Goal: Communication & Community: Answer question/provide support

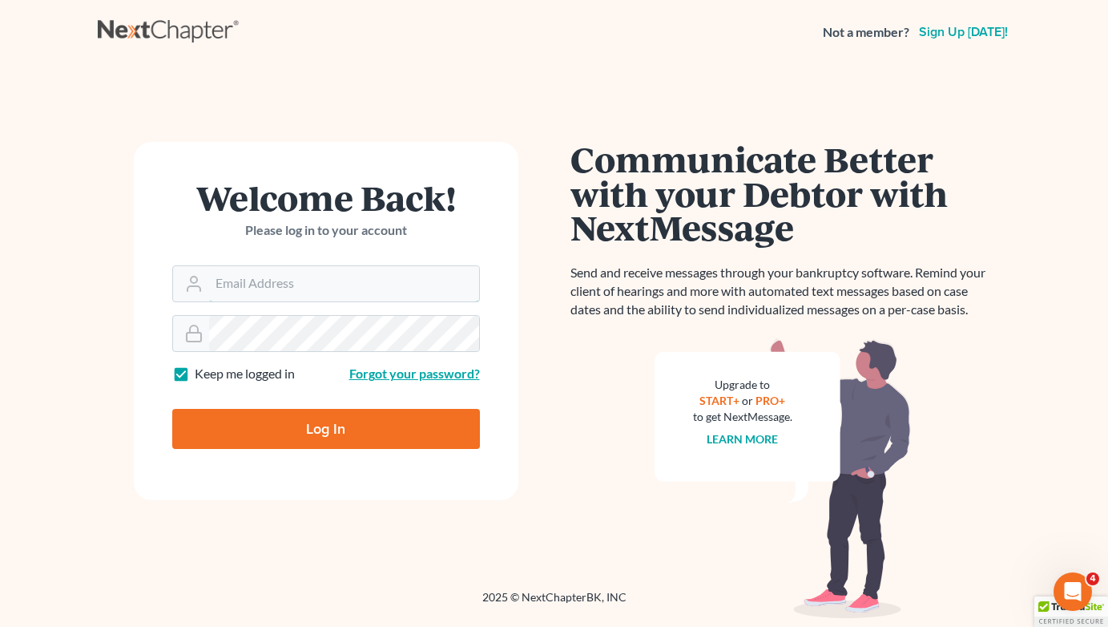
type input "[EMAIL_ADDRESS][DOMAIN_NAME]"
click at [325, 427] on input "Log In" at bounding box center [326, 429] width 308 height 40
type input "Thinking..."
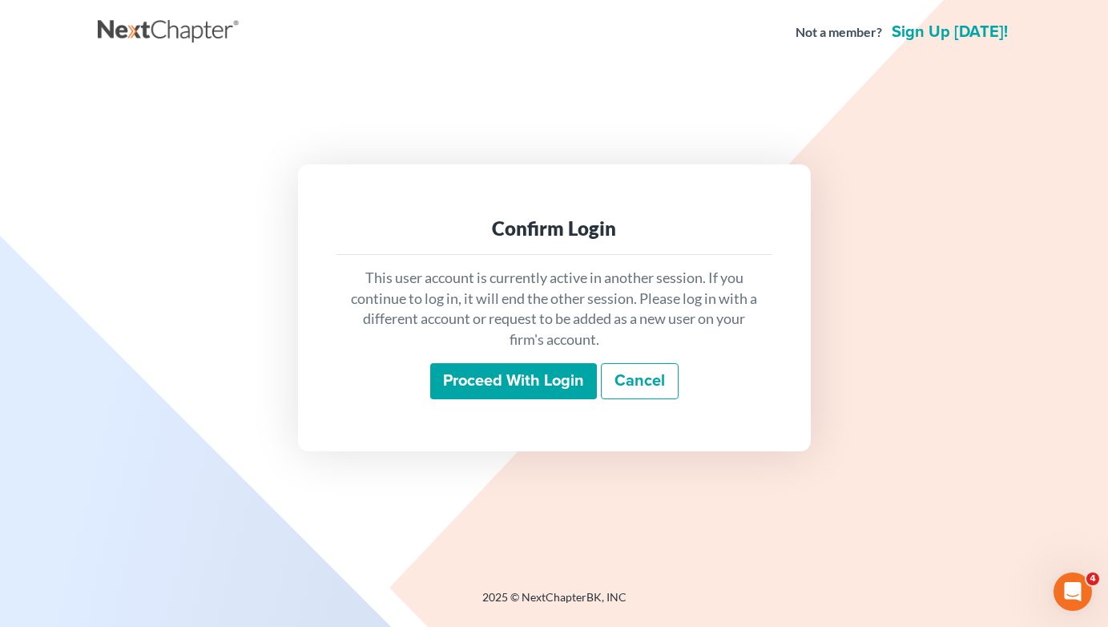
click at [547, 363] on input "Proceed with login" at bounding box center [513, 381] width 167 height 37
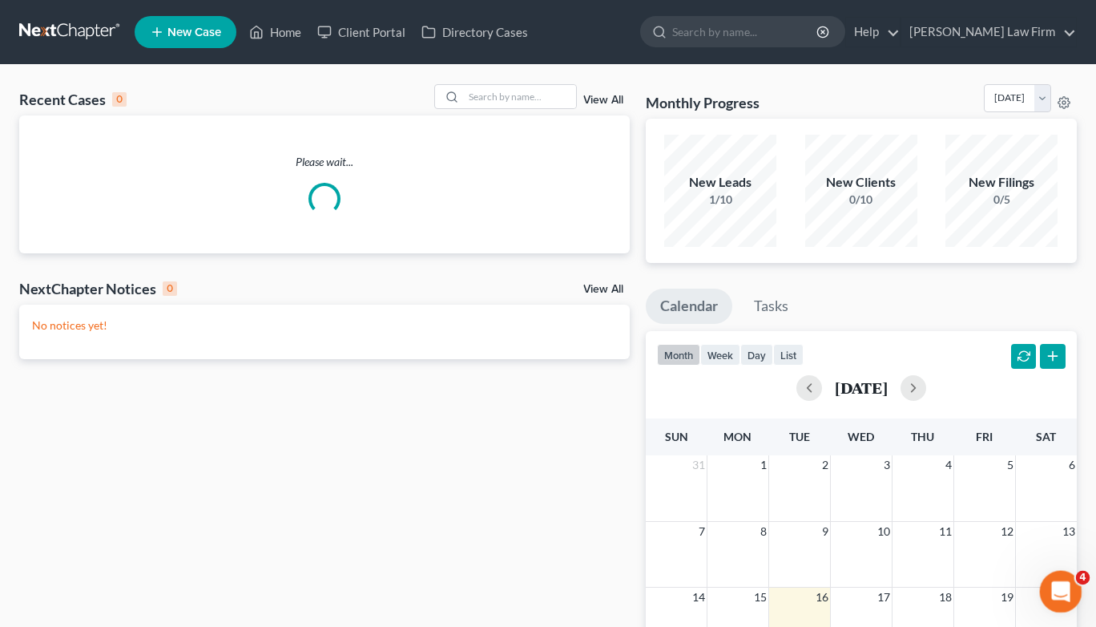
click at [1061, 583] on icon "Open Intercom Messenger" at bounding box center [1059, 589] width 26 height 26
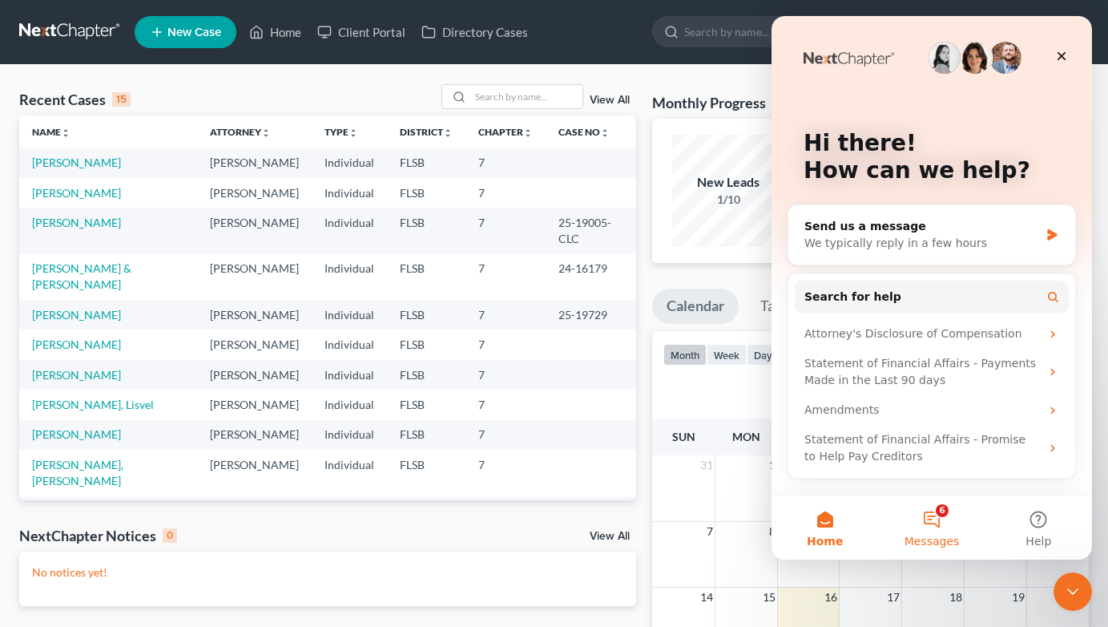
click at [942, 527] on button "6 Messages" at bounding box center [931, 527] width 107 height 64
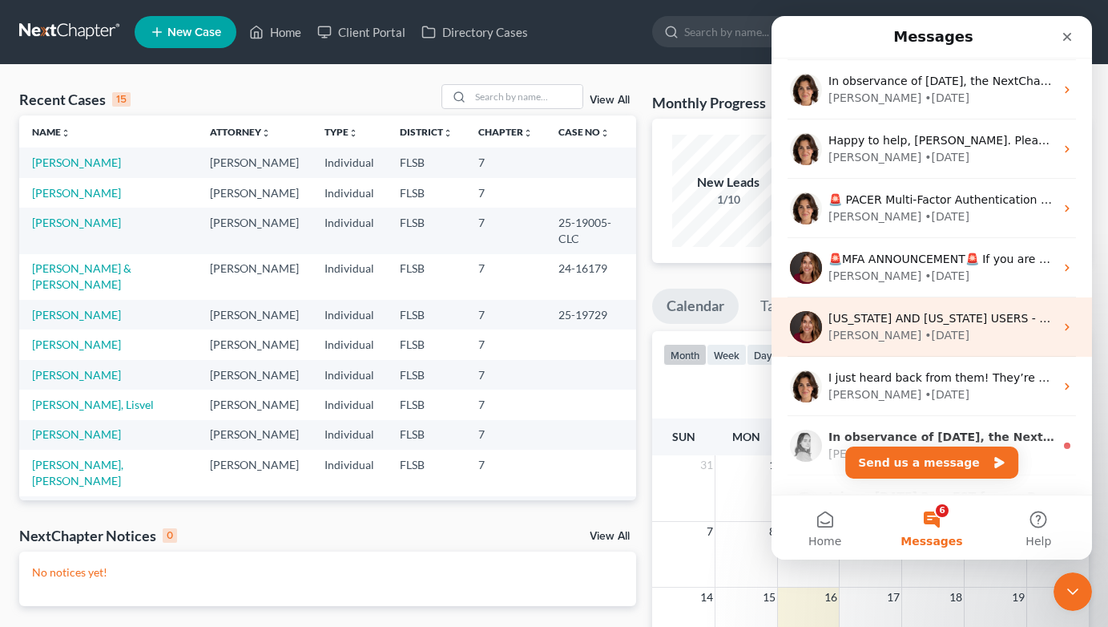
scroll to position [221, 0]
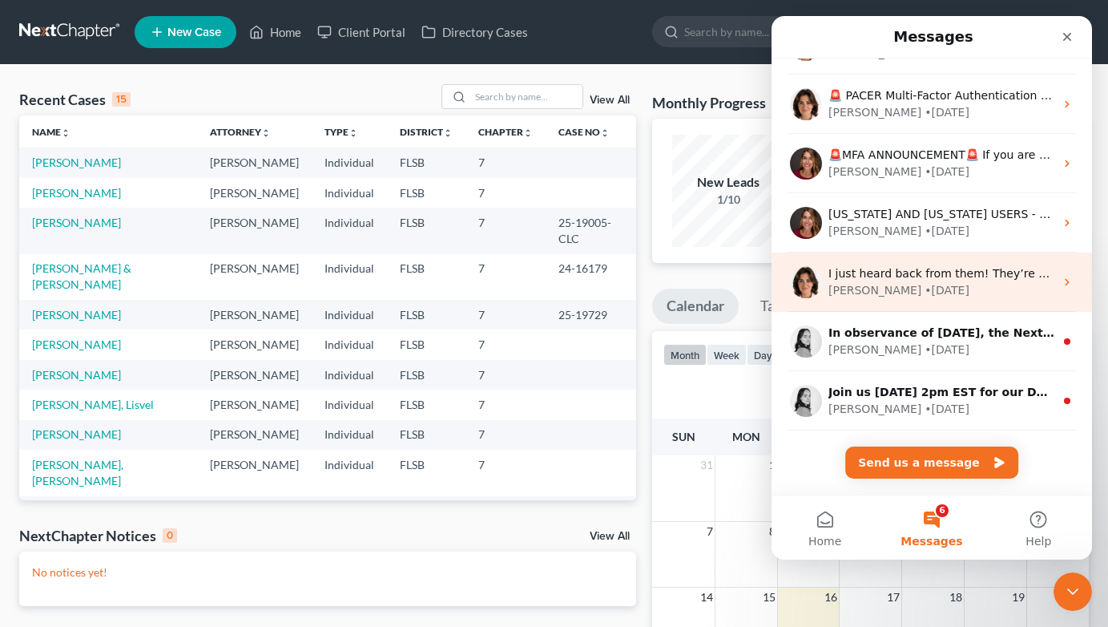
click at [939, 282] on div "Emma • 8w ago" at bounding box center [942, 290] width 226 height 17
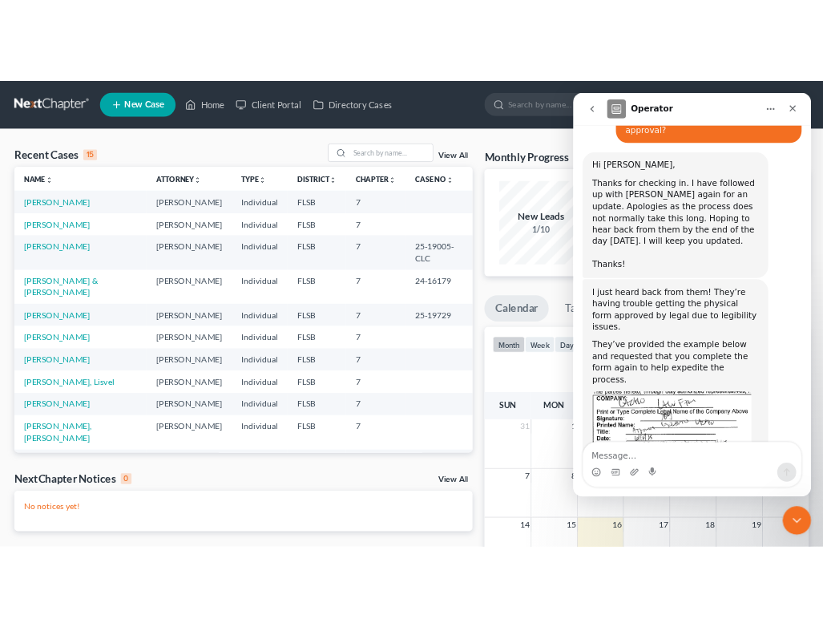
scroll to position [1875, 0]
